Goal: Task Accomplishment & Management: Complete application form

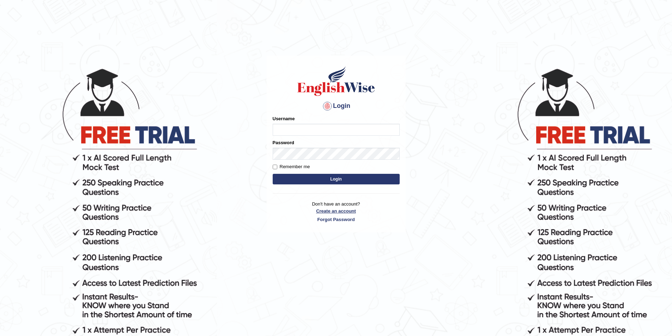
type input "Gurnwab"
click at [338, 208] on link "Create an account" at bounding box center [336, 211] width 127 height 7
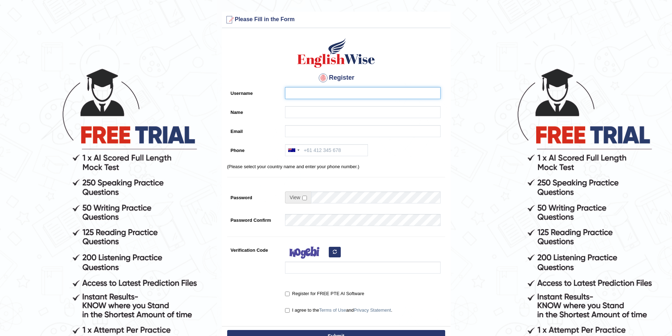
click at [331, 95] on input "Username" at bounding box center [363, 93] width 156 height 12
type input "M"
click at [293, 111] on input "Name" at bounding box center [363, 112] width 156 height 12
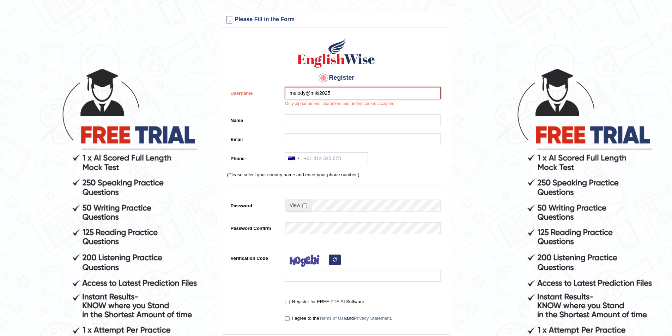
click at [341, 89] on input "melody@miki2025" at bounding box center [363, 93] width 156 height 12
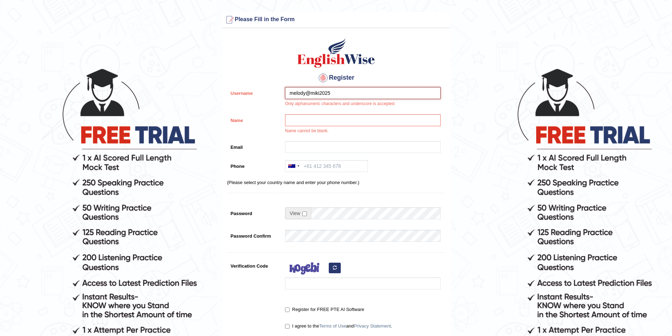
drag, startPoint x: 310, startPoint y: 95, endPoint x: 323, endPoint y: 111, distance: 21.0
click at [310, 95] on input "melody@miki2025" at bounding box center [363, 93] width 156 height 12
click at [344, 89] on input "melodymiki2025" at bounding box center [363, 93] width 156 height 12
type input "melodymiki"
click at [307, 118] on input "Name" at bounding box center [363, 120] width 156 height 12
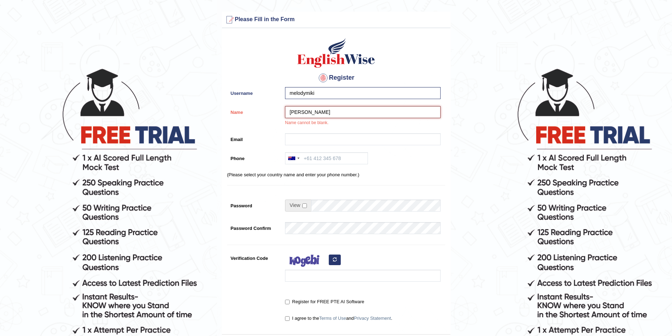
type input "[PERSON_NAME]"
click at [302, 144] on input "Email" at bounding box center [363, 139] width 156 height 12
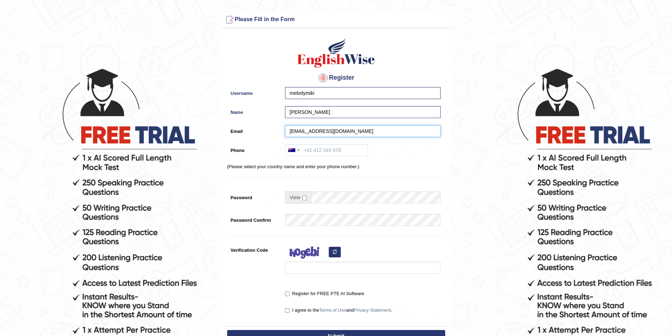
type input "melody.guurau@gmail.com"
click at [339, 149] on input "Phone" at bounding box center [326, 150] width 83 height 12
type input "61435300847"
click at [415, 282] on div at bounding box center [361, 283] width 159 height 4
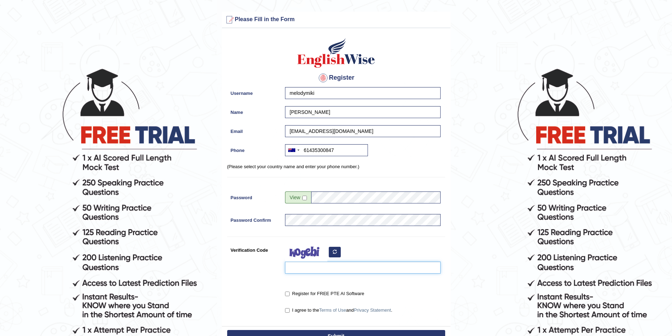
click at [321, 273] on input "Verification Code" at bounding box center [363, 268] width 156 height 12
click at [337, 247] on button "button" at bounding box center [335, 252] width 12 height 11
click at [305, 273] on input "Verification Code" at bounding box center [363, 268] width 156 height 12
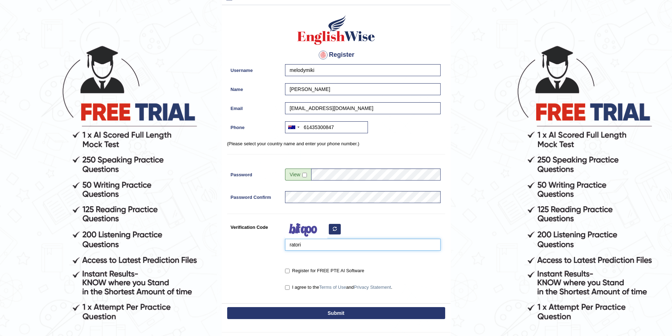
scroll to position [35, 0]
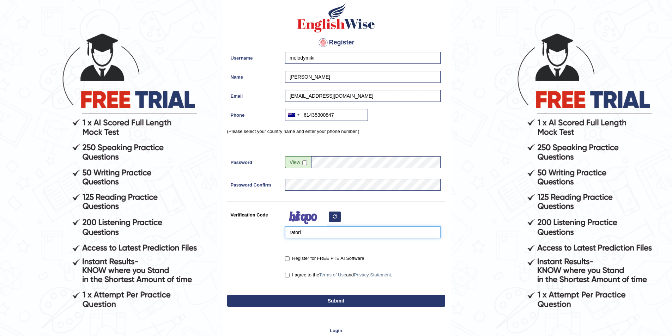
type input "ratori"
click at [289, 258] on input "Register for FREE PTE AI Software" at bounding box center [287, 258] width 5 height 5
checkbox input "true"
click at [289, 277] on input "I agree to the Terms of Use and Privacy Statement ." at bounding box center [287, 275] width 5 height 5
checkbox input "true"
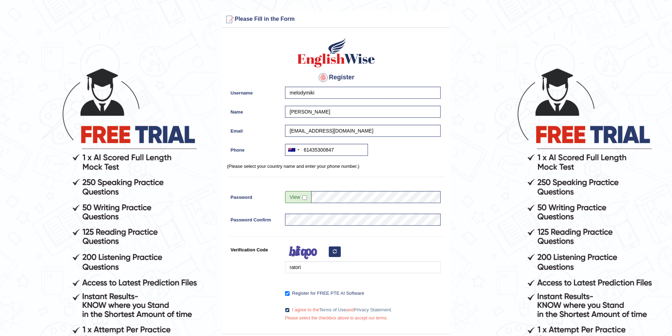
scroll to position [0, 0]
click at [307, 197] on input "checkbox" at bounding box center [304, 198] width 5 height 5
checkbox input "true"
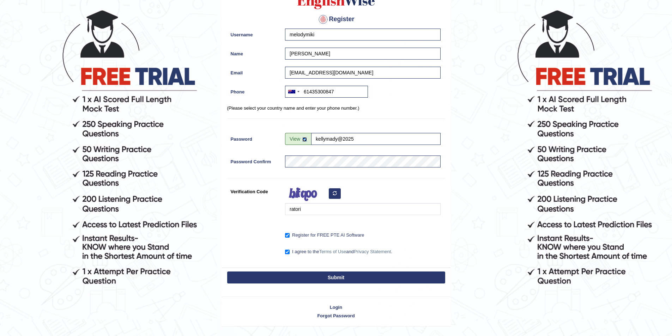
scroll to position [78, 0]
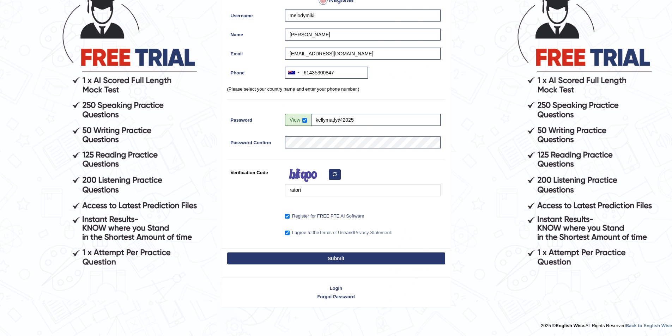
click at [366, 256] on button "Submit" at bounding box center [336, 259] width 218 height 12
type input "+61435300847"
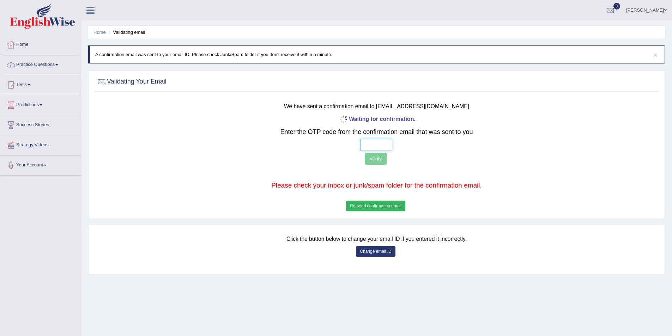
click at [369, 147] on input "text" at bounding box center [377, 145] width 32 height 12
type input "2 _ _ _"
type input "1 2 0 5"
click at [377, 155] on button "Verify" at bounding box center [376, 159] width 22 height 12
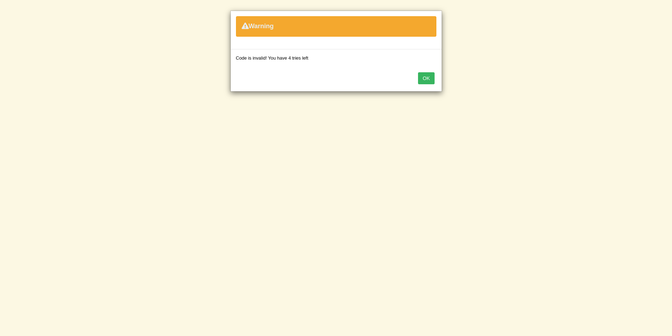
click at [425, 78] on button "OK" at bounding box center [426, 78] width 16 height 12
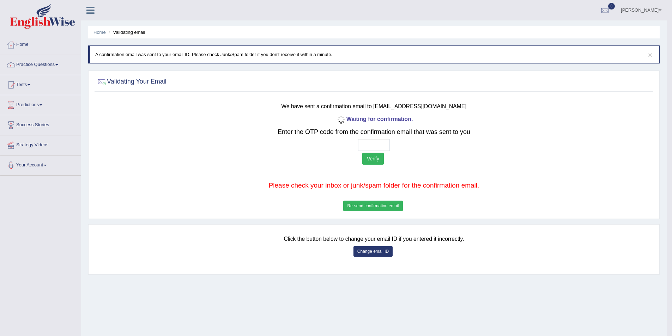
click at [358, 207] on button "Re-send confirmation email" at bounding box center [372, 206] width 59 height 11
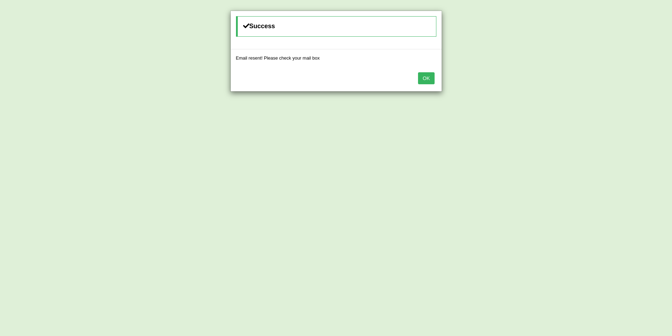
click at [426, 77] on button "OK" at bounding box center [426, 78] width 16 height 12
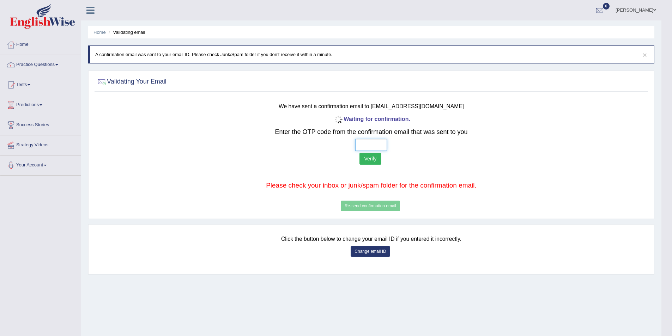
click at [385, 144] on input "text" at bounding box center [371, 145] width 32 height 12
type input "2 8 5 0"
click at [367, 160] on button "Verify" at bounding box center [370, 159] width 22 height 12
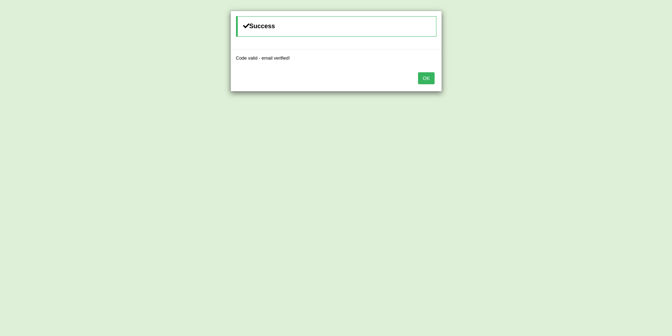
click at [426, 75] on button "OK" at bounding box center [426, 78] width 16 height 12
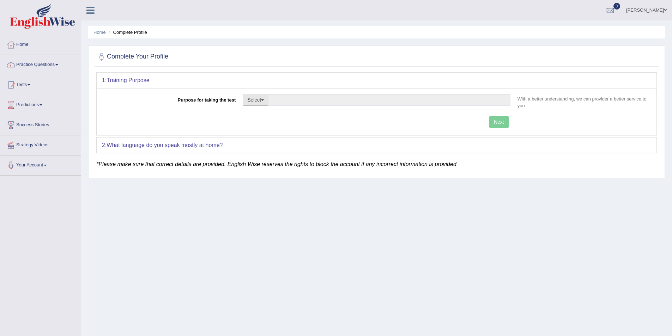
click at [261, 101] on button "Select" at bounding box center [256, 100] width 26 height 12
click at [272, 115] on link "Student Visa" at bounding box center [274, 114] width 63 height 9
type input "Student Visa"
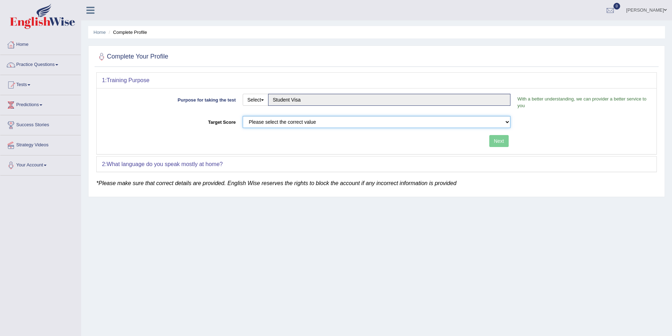
click at [320, 121] on select "Please select the correct value 50 (6 bands) 58 (6.5 bands) 65 (7 bands) 79 (8 …" at bounding box center [377, 122] width 268 height 12
select select "65"
click at [243, 116] on select "Please select the correct value 50 (6 bands) 58 (6.5 bands) 65 (7 bands) 79 (8 …" at bounding box center [377, 122] width 268 height 12
drag, startPoint x: 496, startPoint y: 144, endPoint x: 485, endPoint y: 152, distance: 14.3
click at [496, 144] on button "Next" at bounding box center [498, 141] width 19 height 12
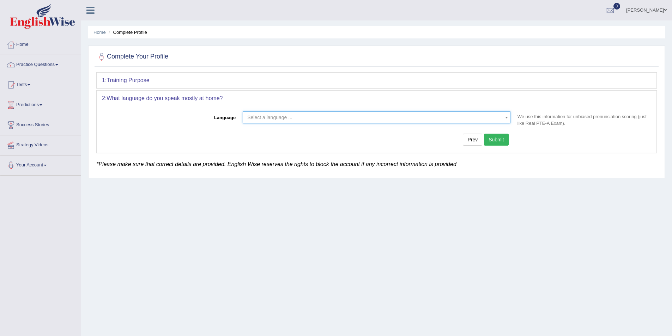
click at [294, 122] on span "Select a language ..." at bounding box center [377, 117] width 268 height 12
click at [295, 120] on span "Select a language ..." at bounding box center [374, 117] width 254 height 7
click at [496, 119] on span "Select a language ..." at bounding box center [374, 117] width 254 height 7
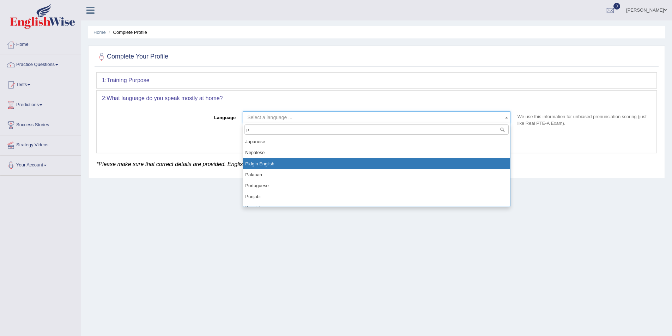
type input "p"
select select "Pidgin English"
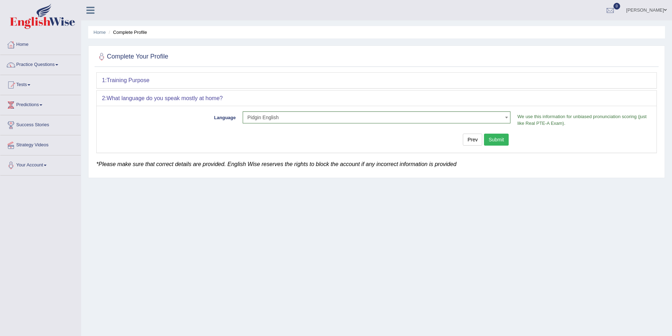
click at [486, 140] on button "Submit" at bounding box center [496, 140] width 25 height 12
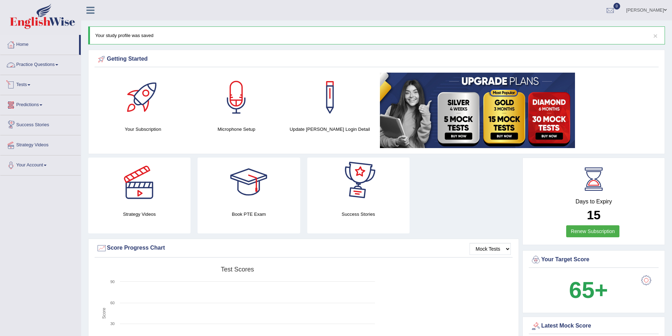
click at [46, 61] on link "Practice Questions" at bounding box center [40, 64] width 80 height 18
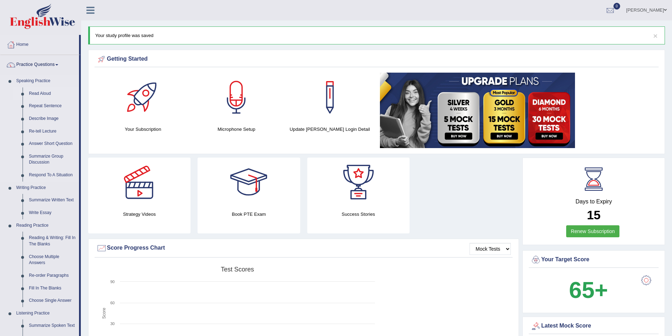
click at [48, 94] on link "Read Aloud" at bounding box center [52, 93] width 53 height 13
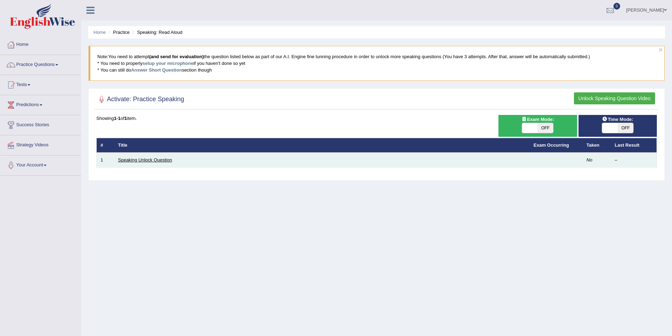
click at [165, 162] on link "Speaking Unlock Question" at bounding box center [145, 159] width 54 height 5
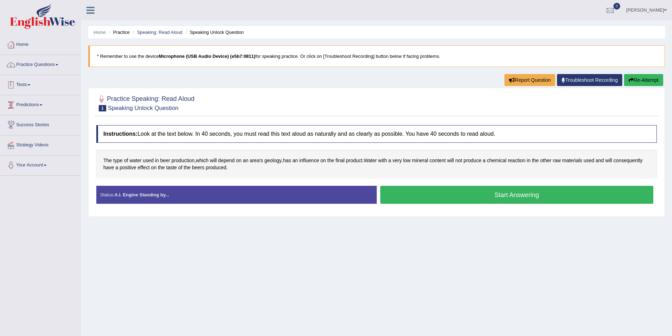
click at [49, 67] on link "Practice Questions" at bounding box center [40, 64] width 80 height 18
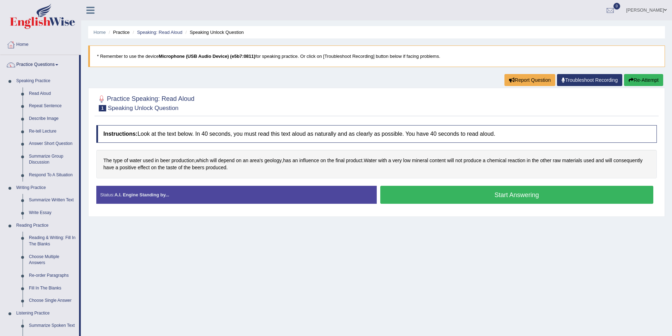
drag, startPoint x: 104, startPoint y: 132, endPoint x: 139, endPoint y: 134, distance: 34.3
click at [139, 134] on h4 "Instructions: Look at the text below. In 40 seconds, you must read this text al…" at bounding box center [376, 134] width 561 height 18
click at [53, 105] on link "Repeat Sentence" at bounding box center [52, 106] width 53 height 13
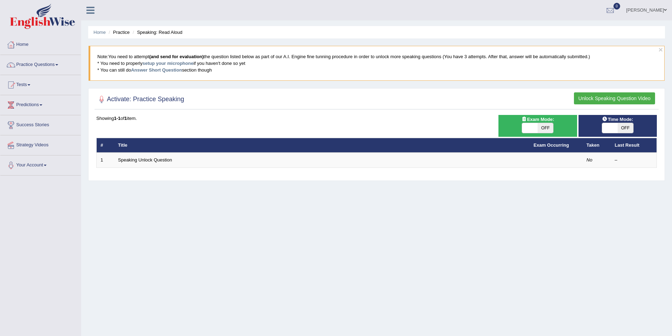
click at [58, 63] on link "Practice Questions" at bounding box center [40, 64] width 80 height 18
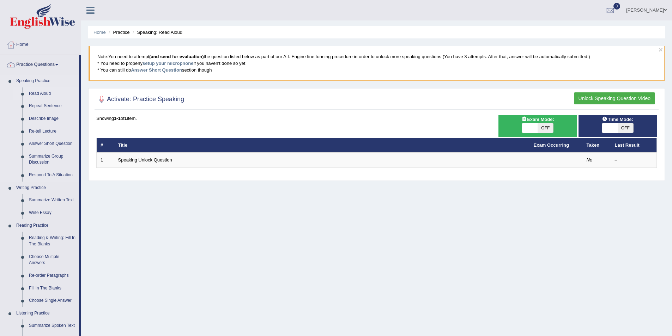
click at [49, 91] on link "Read Aloud" at bounding box center [52, 93] width 53 height 13
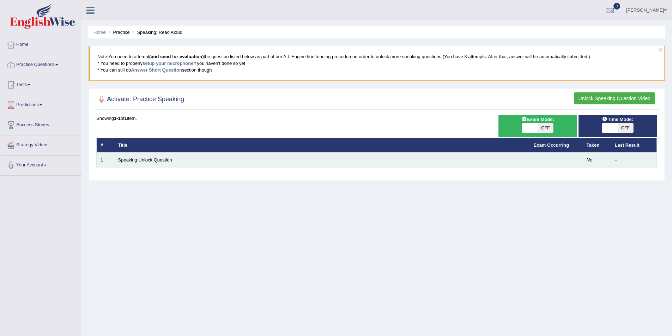
click at [165, 159] on link "Speaking Unlock Question" at bounding box center [145, 159] width 54 height 5
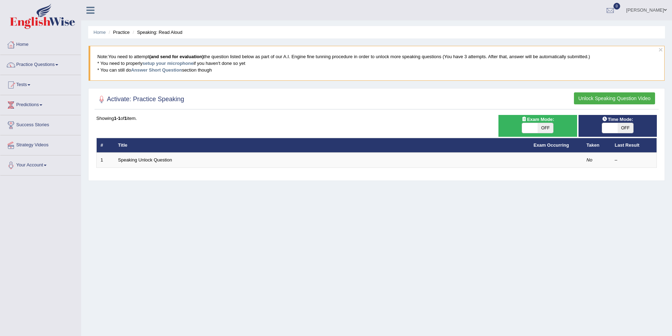
click at [58, 65] on span at bounding box center [56, 64] width 3 height 1
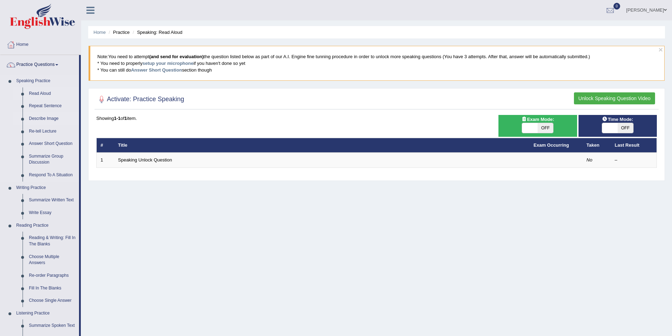
click at [49, 116] on link "Describe Image" at bounding box center [52, 119] width 53 height 13
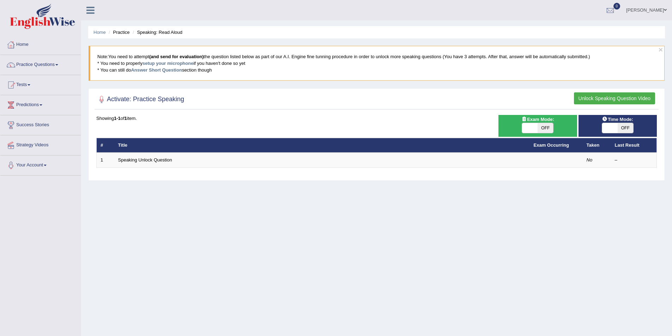
click at [45, 65] on link "Practice Questions" at bounding box center [40, 64] width 80 height 18
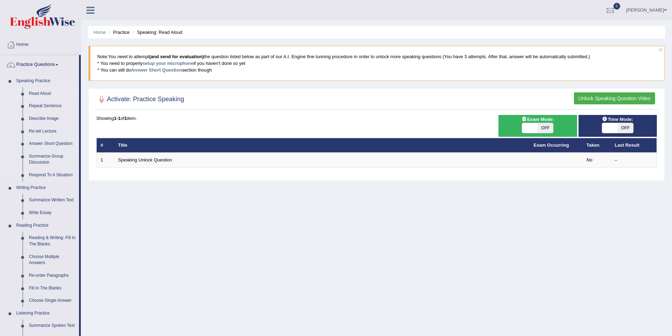
click at [43, 93] on link "Read Aloud" at bounding box center [52, 93] width 53 height 13
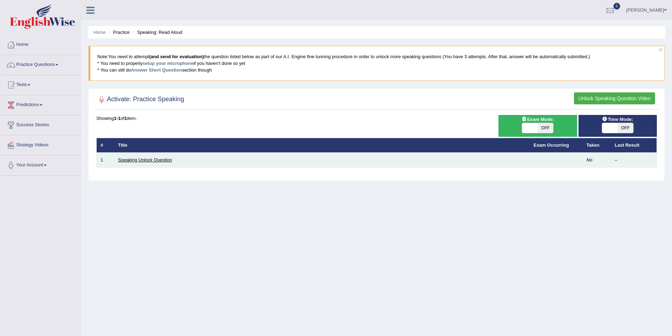
click at [146, 160] on link "Speaking Unlock Question" at bounding box center [145, 159] width 54 height 5
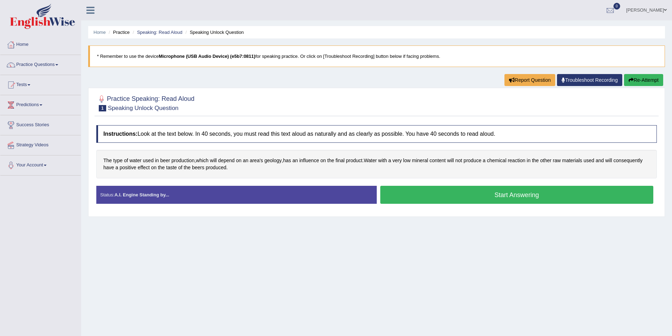
click at [423, 311] on div "Home Practice Speaking: Read Aloud Speaking Unlock Question * Remember to use t…" at bounding box center [376, 176] width 591 height 353
click at [666, 8] on span at bounding box center [665, 10] width 3 height 5
click at [633, 84] on link "Log out" at bounding box center [633, 84] width 76 height 16
